Goal: Transaction & Acquisition: Purchase product/service

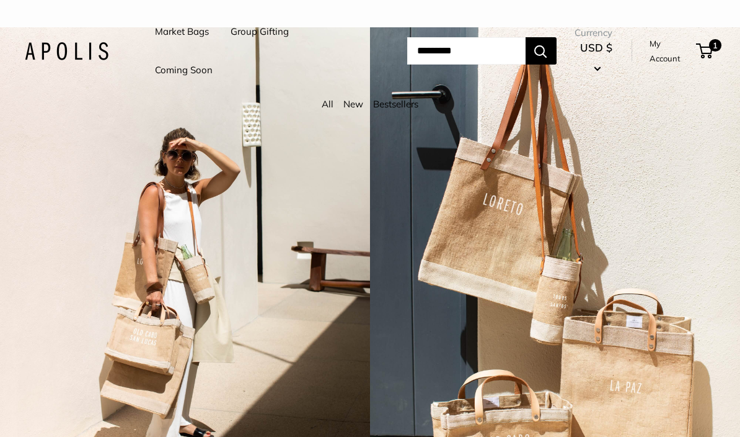
click at [192, 35] on link "Market Bags" at bounding box center [182, 31] width 54 height 17
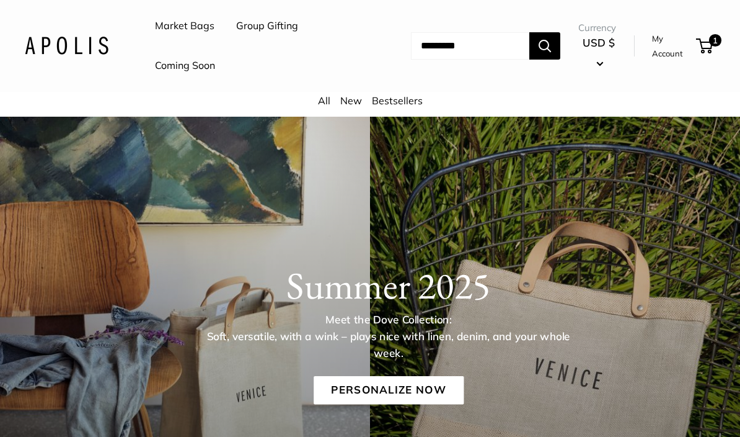
click at [329, 102] on link "All" at bounding box center [324, 100] width 12 height 12
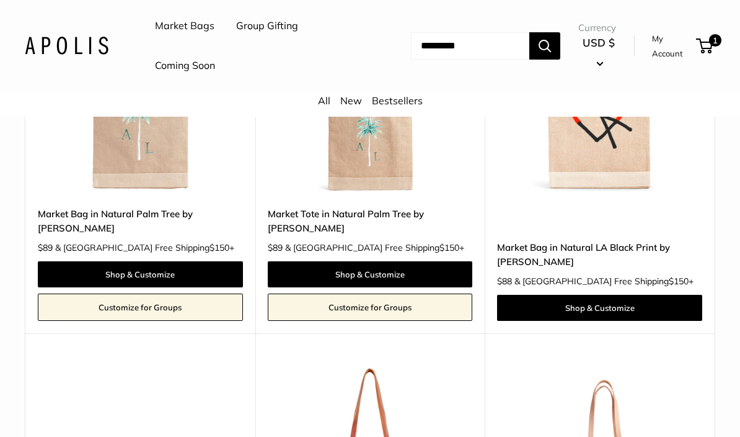
scroll to position [5661, 0]
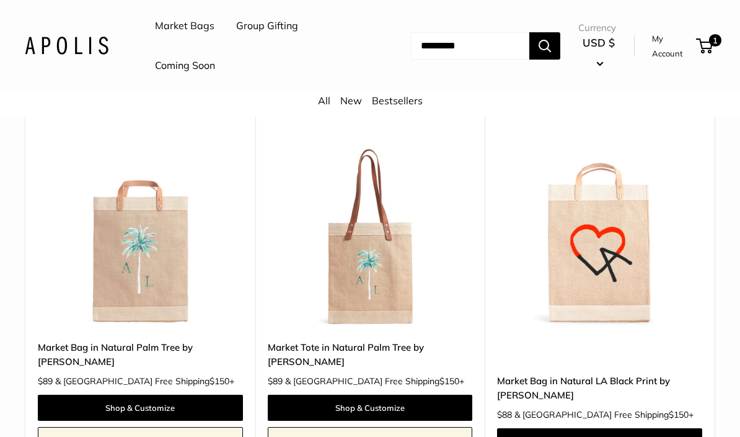
click at [406, 102] on link "Bestsellers" at bounding box center [397, 100] width 51 height 12
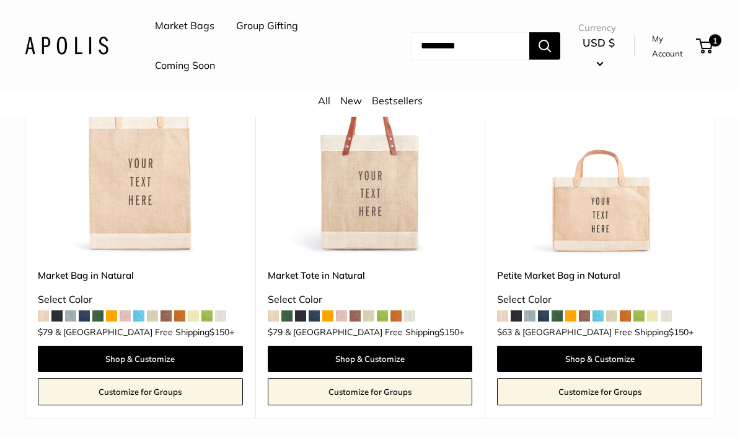
scroll to position [233, 0]
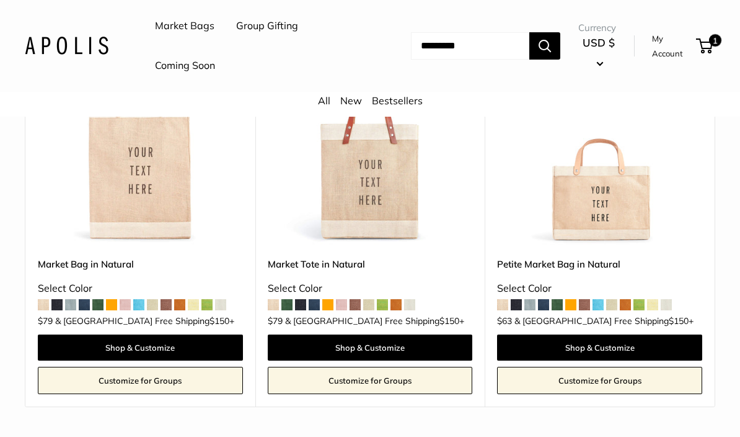
click at [171, 184] on img at bounding box center [140, 142] width 205 height 205
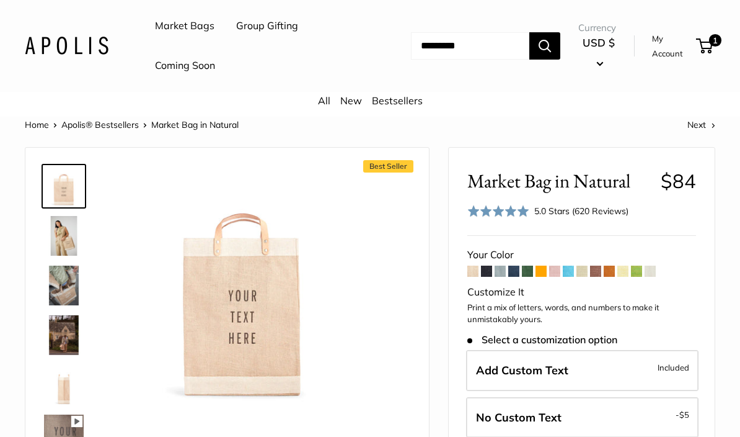
click at [483, 284] on div "Customize It" at bounding box center [582, 292] width 229 height 19
click at [490, 272] on span at bounding box center [486, 270] width 11 height 11
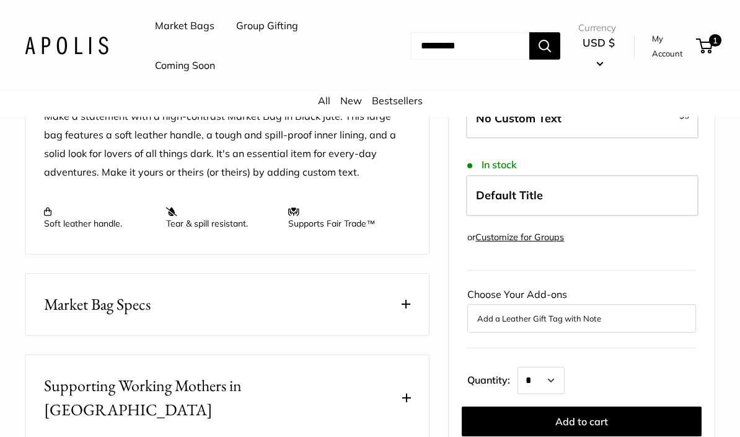
scroll to position [513, 0]
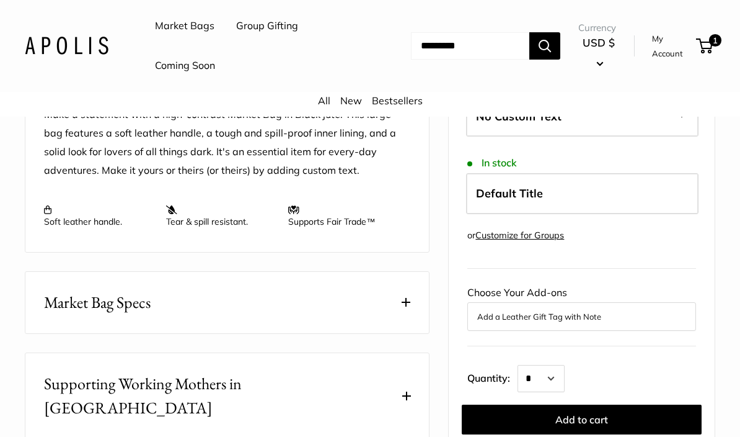
click at [417, 308] on button "Market Bag Specs" at bounding box center [227, 302] width 404 height 61
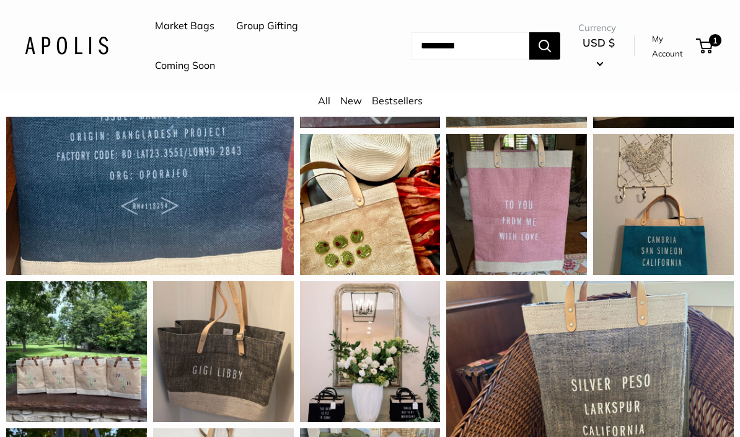
scroll to position [1204, 0]
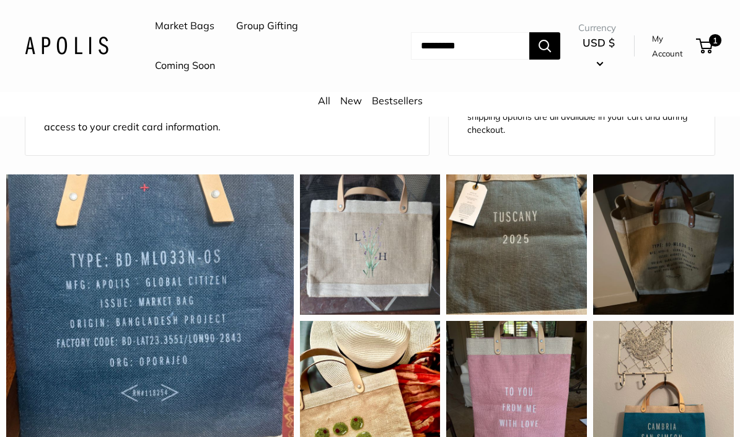
click at [207, 68] on link "Coming Soon" at bounding box center [185, 65] width 60 height 19
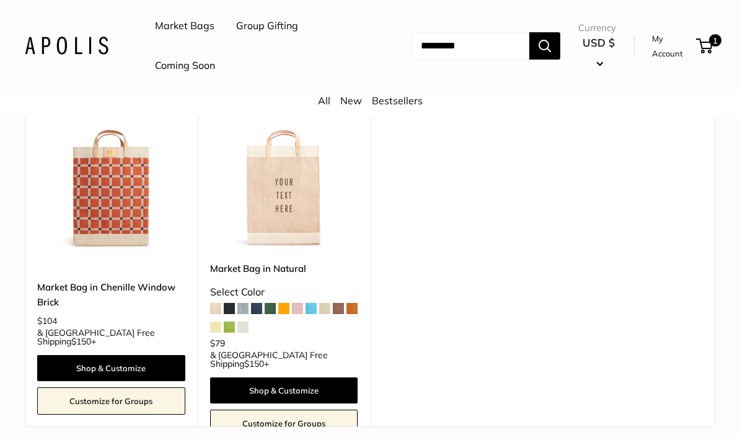
scroll to position [6590, 0]
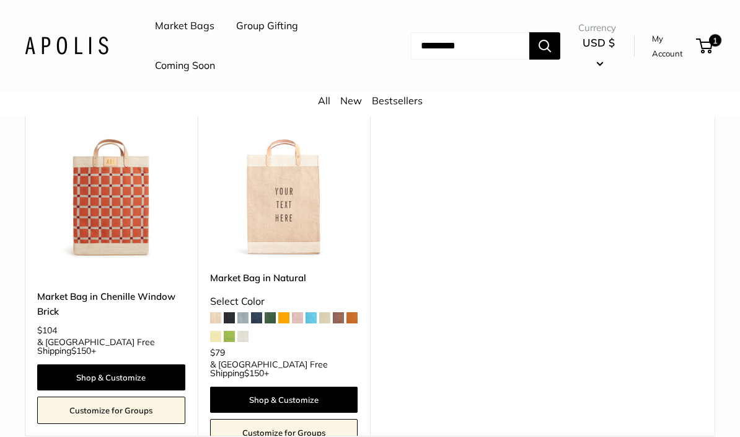
click at [132, 206] on img at bounding box center [111, 184] width 148 height 148
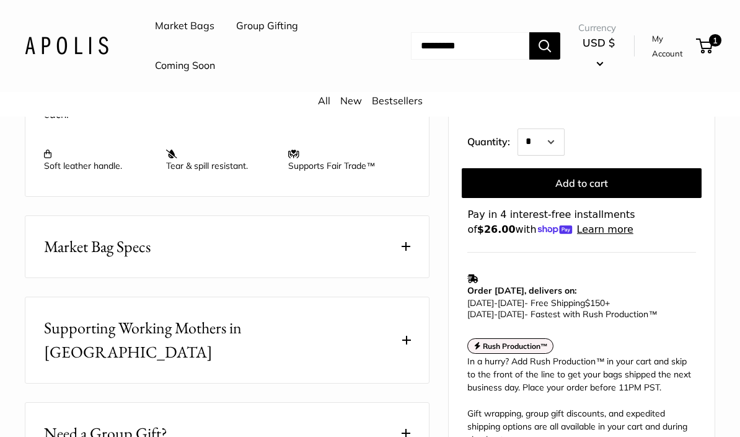
scroll to position [592, 0]
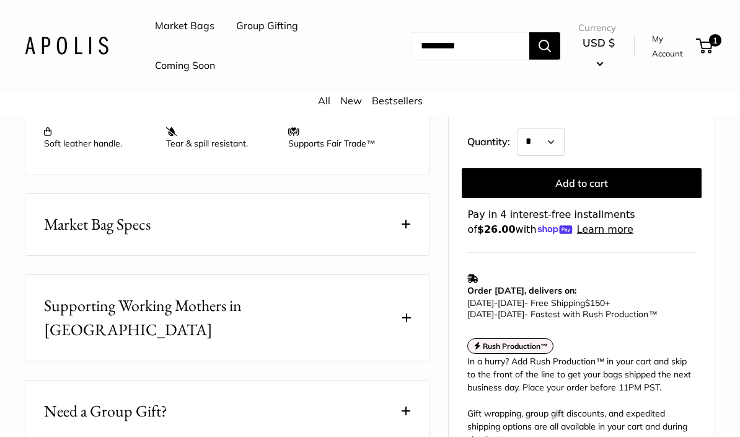
click at [414, 224] on button "Market Bag Specs" at bounding box center [227, 223] width 404 height 61
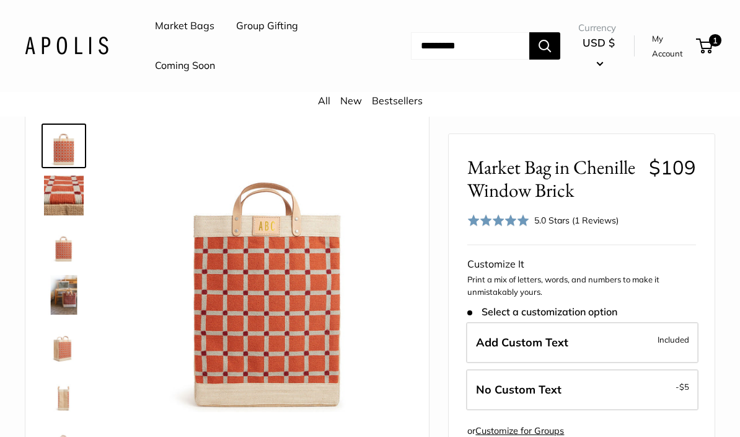
scroll to position [0, 0]
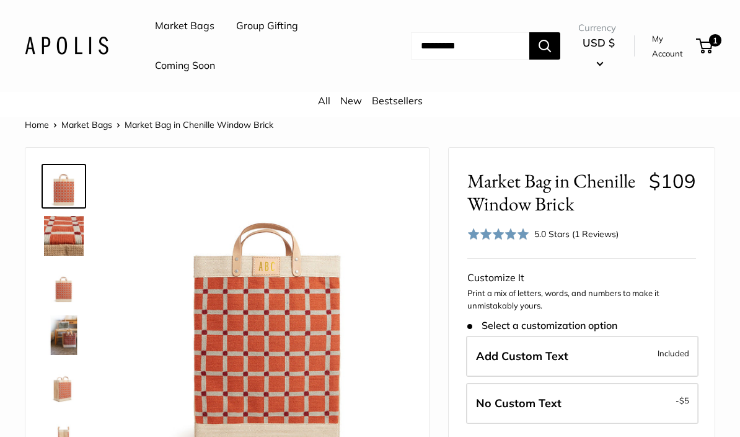
click at [683, 45] on link "My Account" at bounding box center [672, 46] width 40 height 30
click at [451, 40] on input "Search..." at bounding box center [470, 45] width 118 height 27
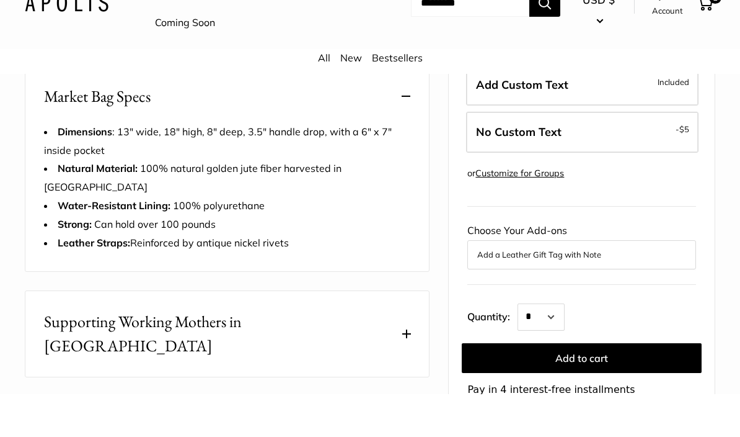
scroll to position [681, 0]
